Goal: Transaction & Acquisition: Purchase product/service

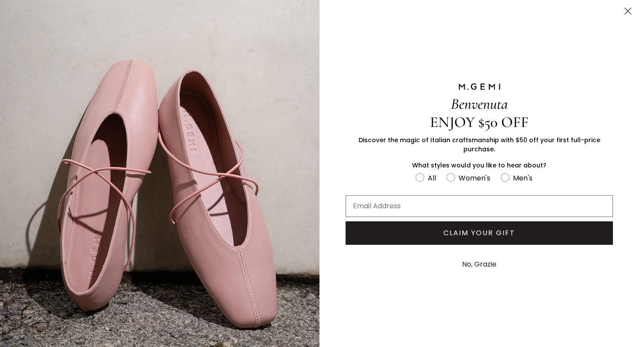
click at [628, 9] on circle "Close dialog" at bounding box center [627, 11] width 14 height 14
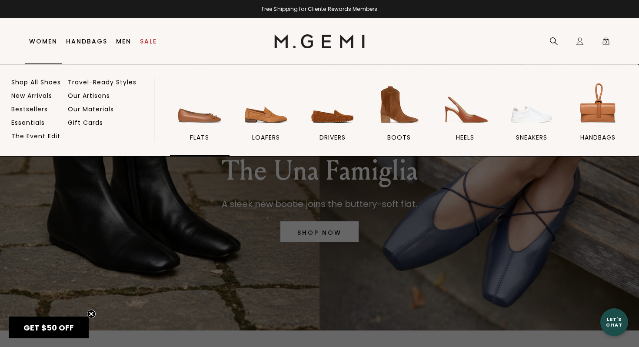
click at [218, 112] on img at bounding box center [199, 104] width 49 height 49
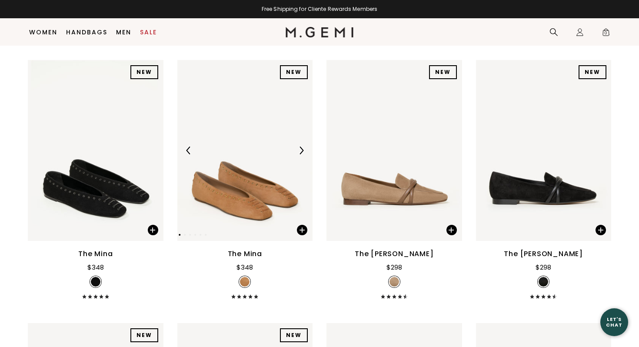
click at [297, 151] on img at bounding box center [301, 150] width 8 height 8
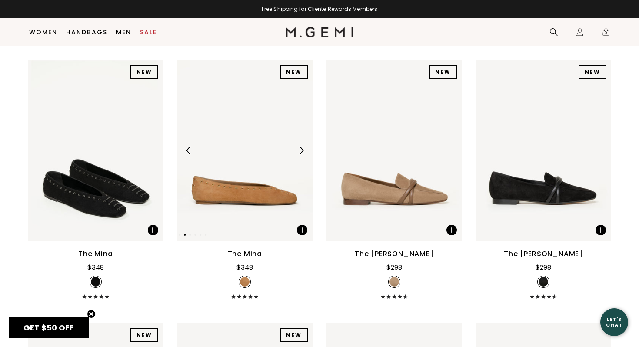
click at [297, 151] on img at bounding box center [301, 150] width 8 height 8
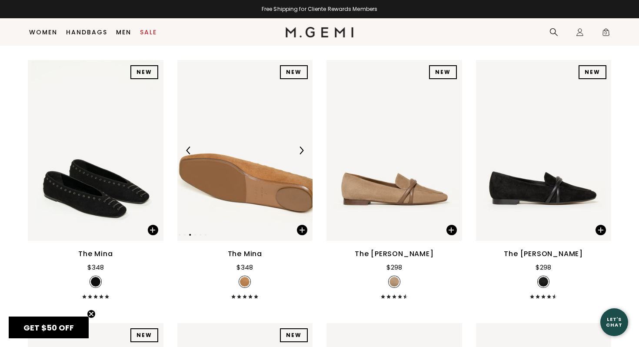
click at [297, 151] on img at bounding box center [301, 150] width 8 height 8
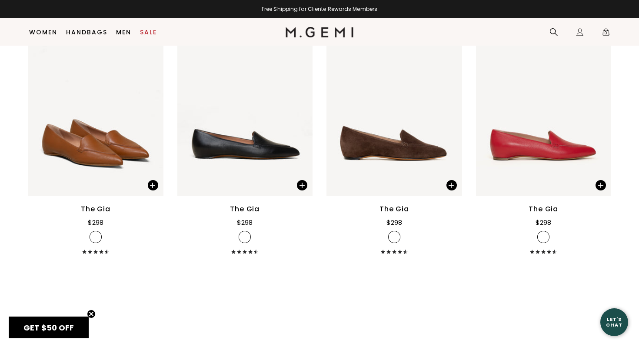
scroll to position [680, 0]
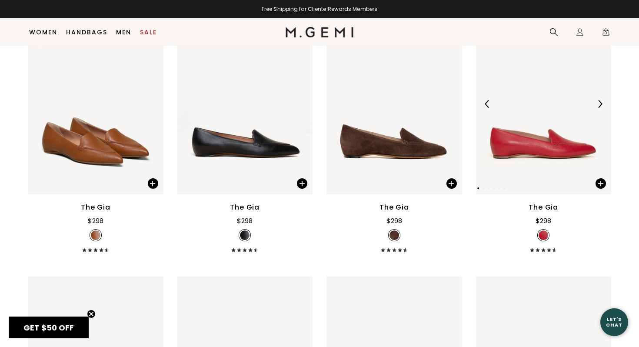
click at [599, 99] on div at bounding box center [599, 104] width 14 height 14
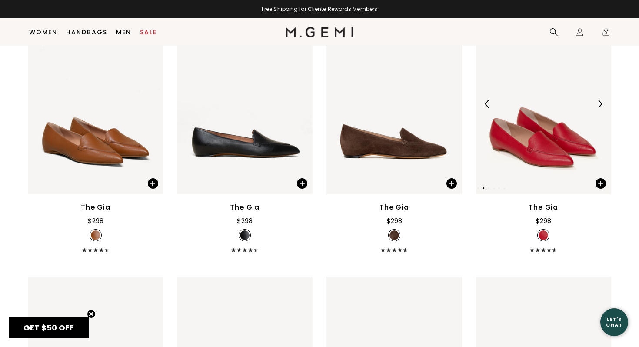
click at [599, 99] on div at bounding box center [599, 104] width 14 height 14
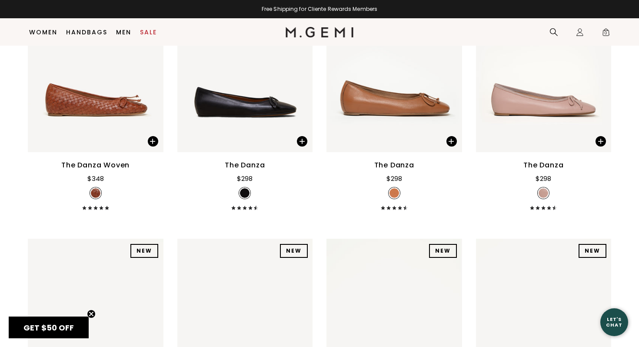
scroll to position [1248, 0]
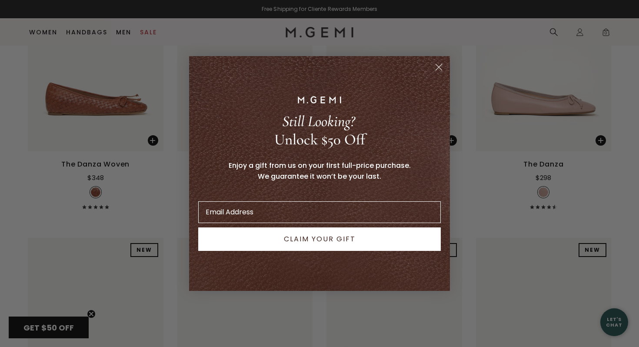
click at [441, 66] on circle "Close dialog" at bounding box center [438, 67] width 14 height 14
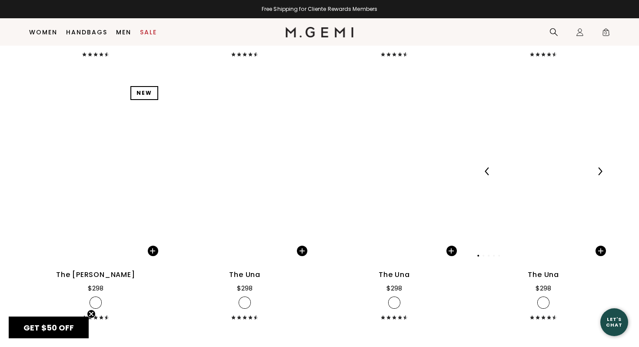
scroll to position [1686, 0]
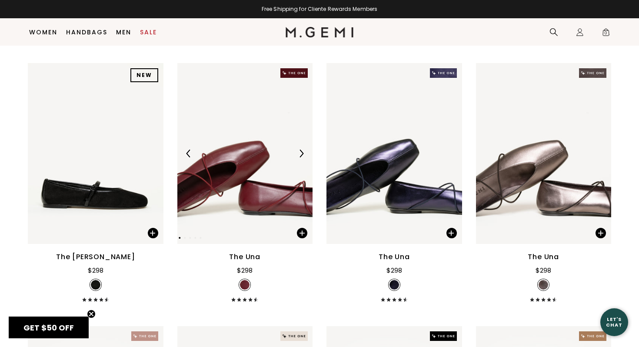
click at [304, 152] on img at bounding box center [301, 153] width 8 height 8
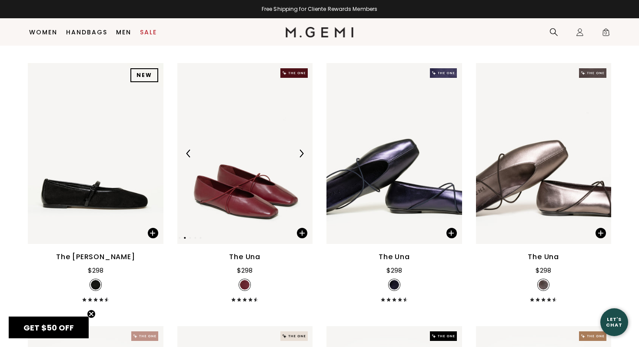
click at [304, 152] on img at bounding box center [301, 153] width 8 height 8
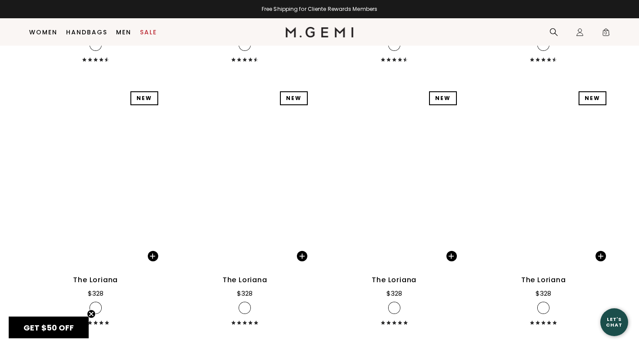
scroll to position [2714, 0]
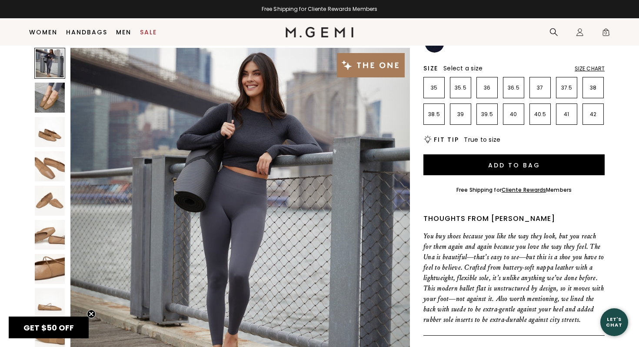
scroll to position [249, 0]
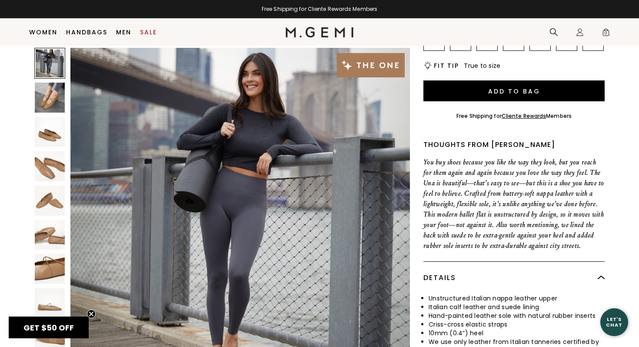
click at [33, 139] on div "The Una 200 Review s $298 Or 4 interest-free payments of $75 with Klarna Learn …" at bounding box center [319, 125] width 583 height 594
click at [48, 133] on img at bounding box center [50, 132] width 30 height 30
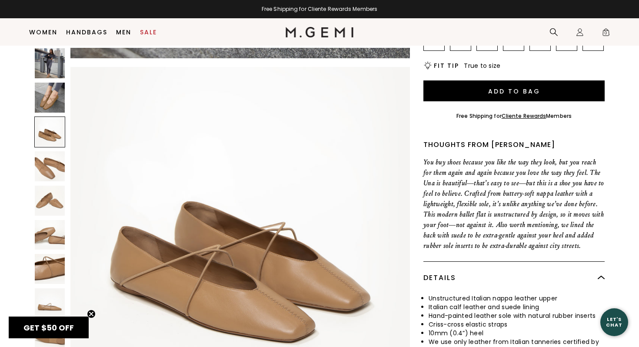
scroll to position [696, 0]
